Goal: Task Accomplishment & Management: Manage account settings

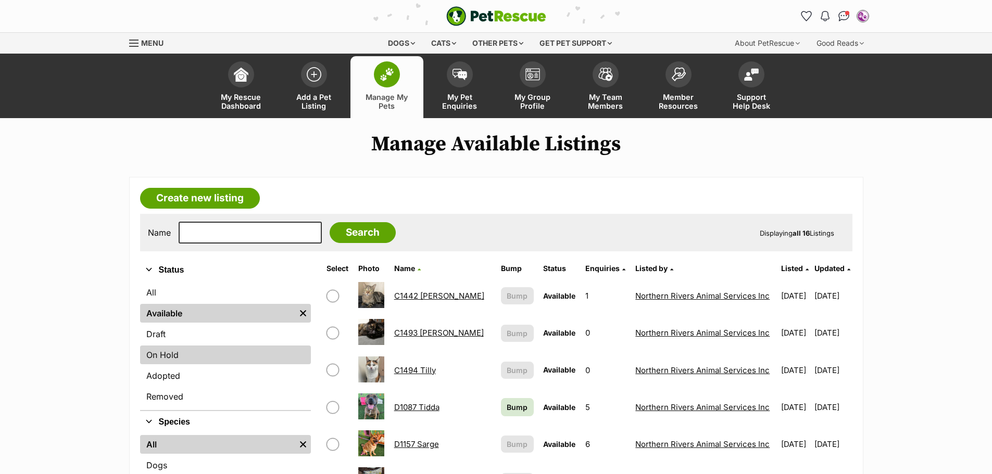
click at [183, 352] on link "On Hold" at bounding box center [225, 355] width 171 height 19
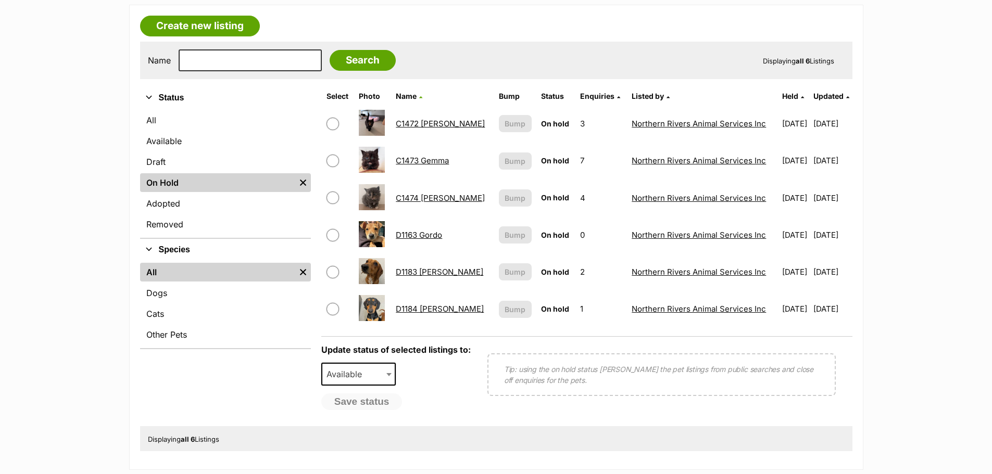
scroll to position [156, 0]
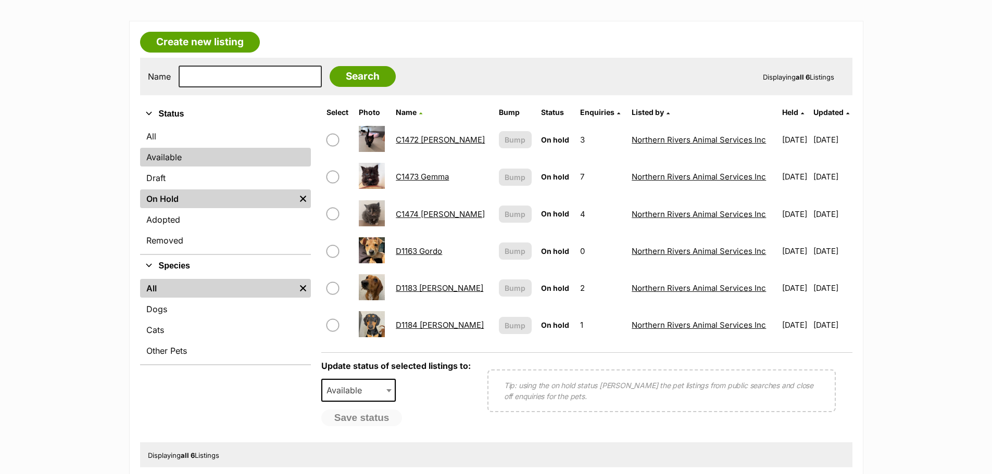
click at [171, 150] on link "Available" at bounding box center [225, 157] width 171 height 19
